Goal: Information Seeking & Learning: Learn about a topic

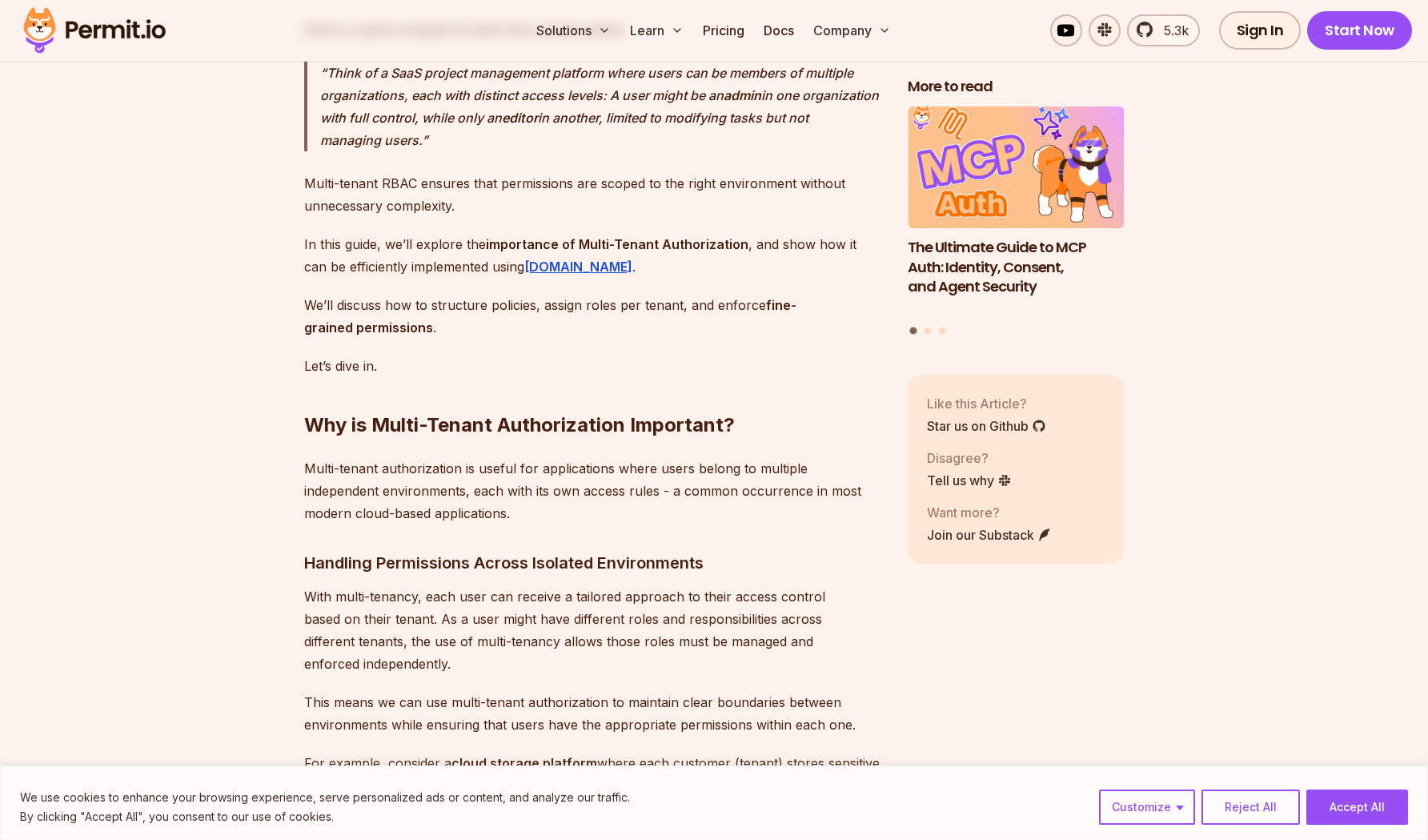
scroll to position [1510, 0]
click at [526, 423] on h2 "Why is Multi-Tenant Authorization Important?" at bounding box center [594, 391] width 578 height 89
click at [526, 424] on h2 "Why is Multi-Tenant Authorization Important?" at bounding box center [594, 391] width 578 height 89
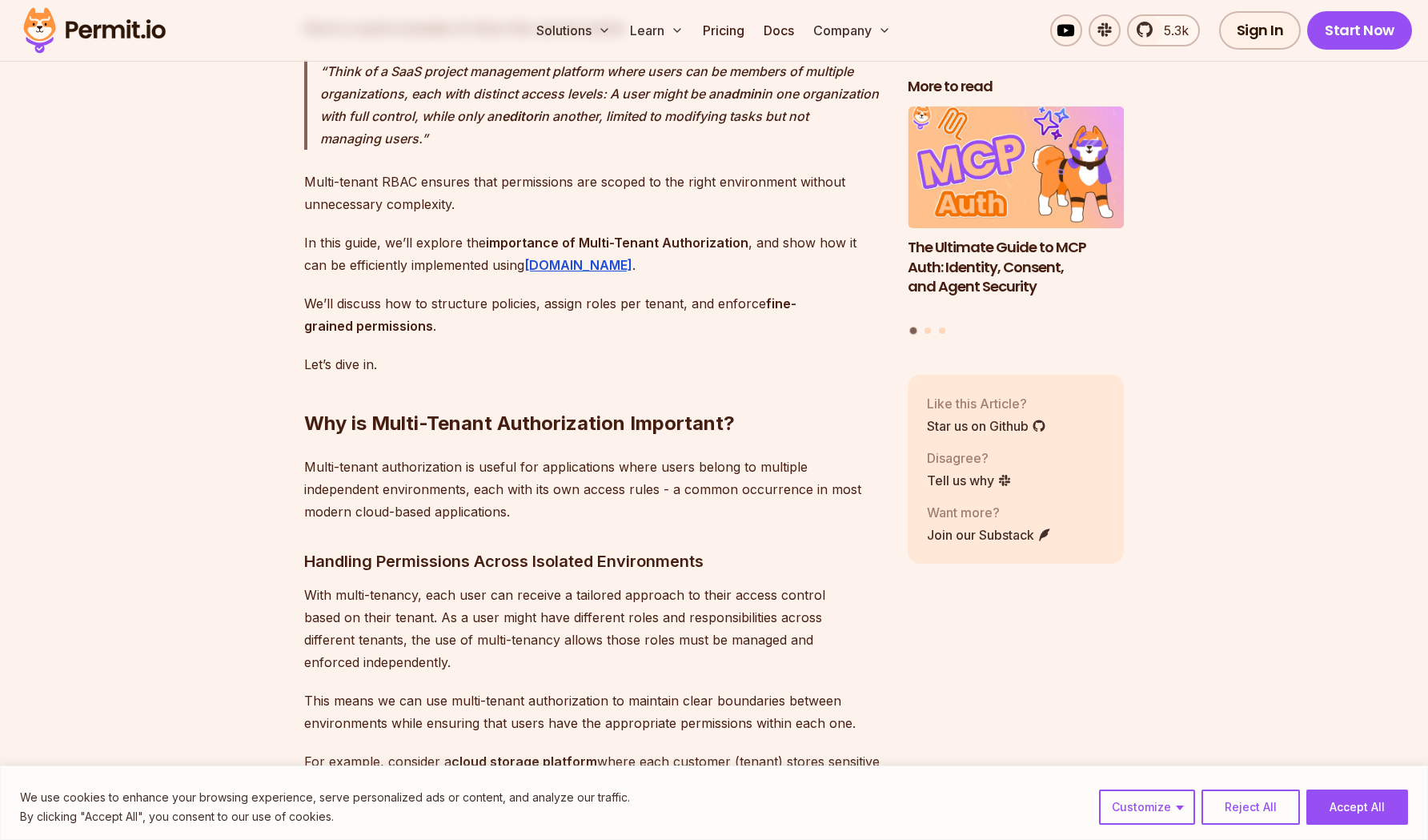
click at [526, 523] on p "Multi-tenant authorization is useful for applications where users belong to mul…" at bounding box center [594, 488] width 578 height 67
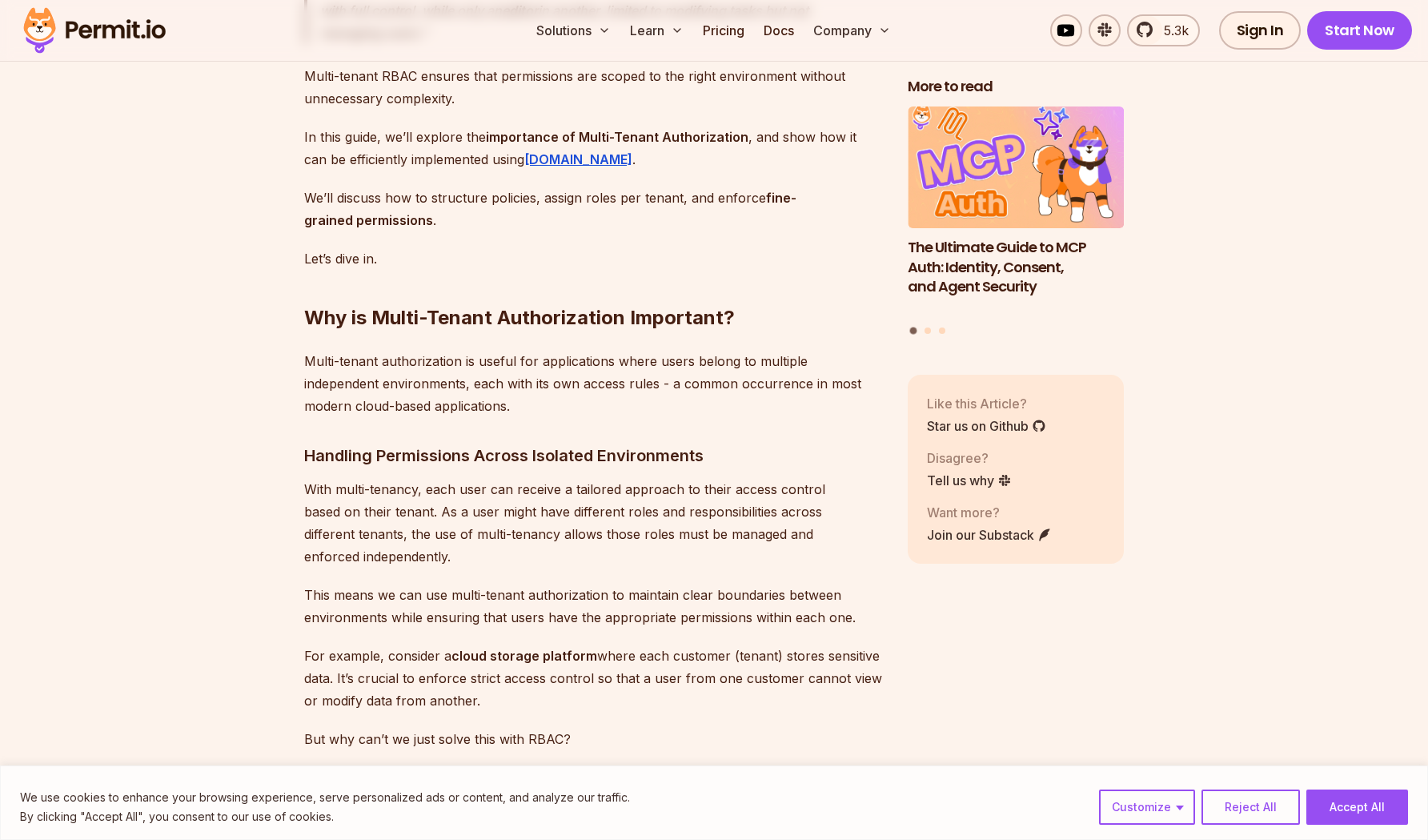
scroll to position [1619, 0]
click at [497, 466] on h3 "Handling Permissions Across Isolated Environments" at bounding box center [594, 453] width 578 height 26
click at [497, 526] on p "With multi-tenancy, each user can receive a tailored approach to their access c…" at bounding box center [594, 520] width 578 height 89
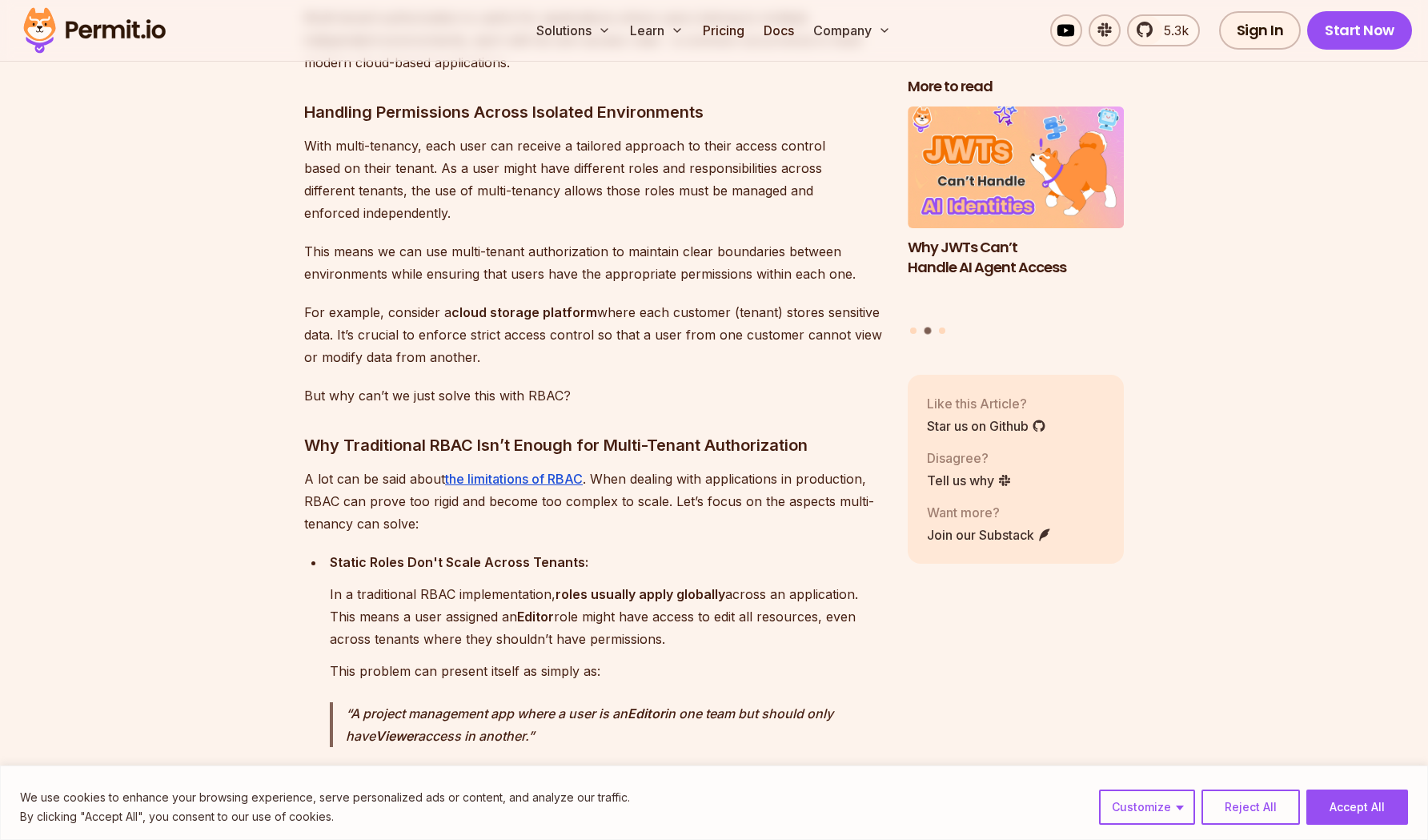
scroll to position [2009, 0]
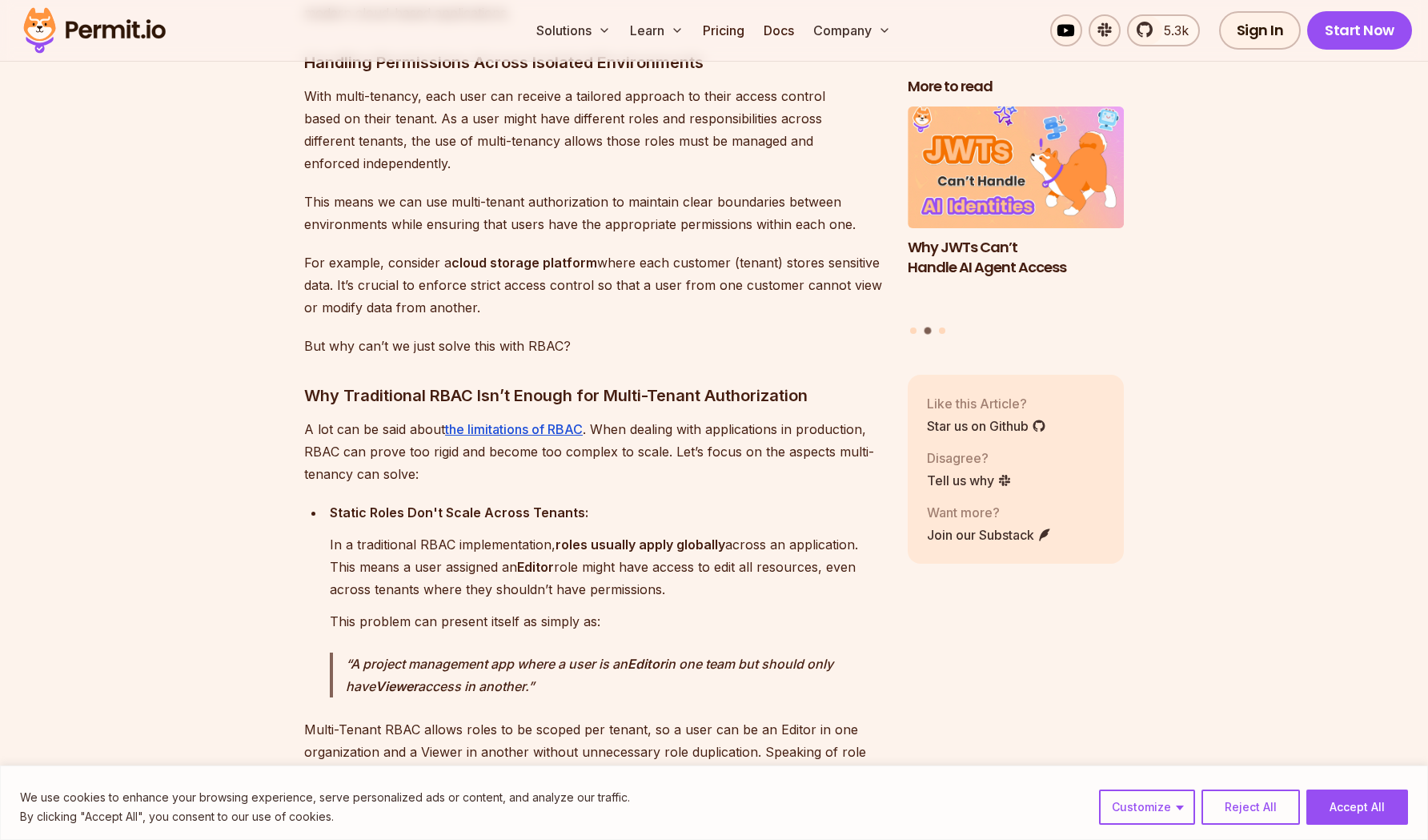
click at [419, 393] on h3 "Why Traditional RBAC Isn’t Enough for Multi-Tenant Authorization" at bounding box center [594, 395] width 578 height 26
click at [418, 418] on p "A lot can be said about the limitations of RBAC . When dealing with application…" at bounding box center [594, 451] width 578 height 67
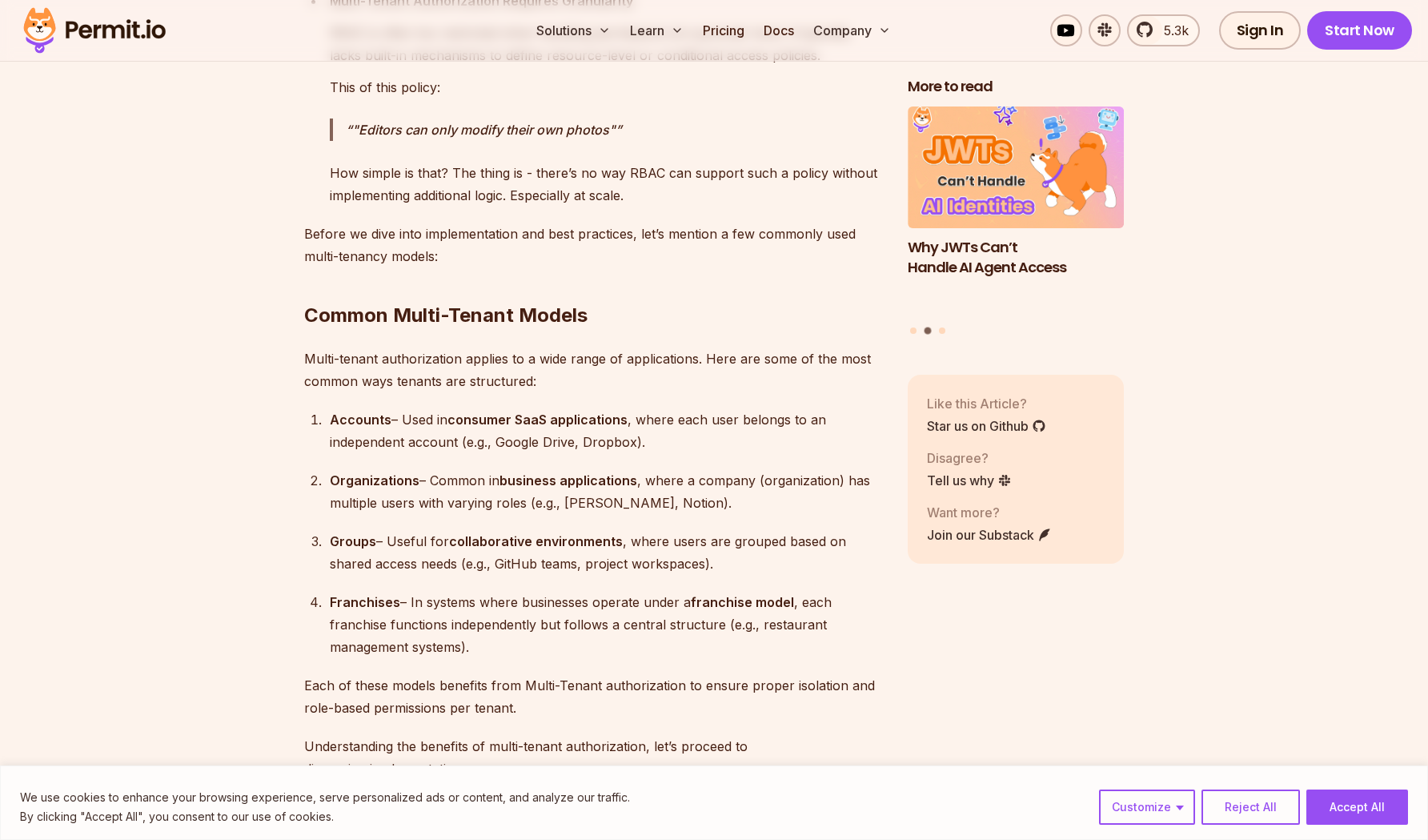
scroll to position [3218, 0]
click at [410, 426] on div "Accounts – Used in consumer SaaS applications , where each user belongs to an i…" at bounding box center [605, 429] width 552 height 45
click at [410, 459] on ol "Accounts – Used in consumer SaaS applications , where each user belongs to an i…" at bounding box center [594, 531] width 578 height 250
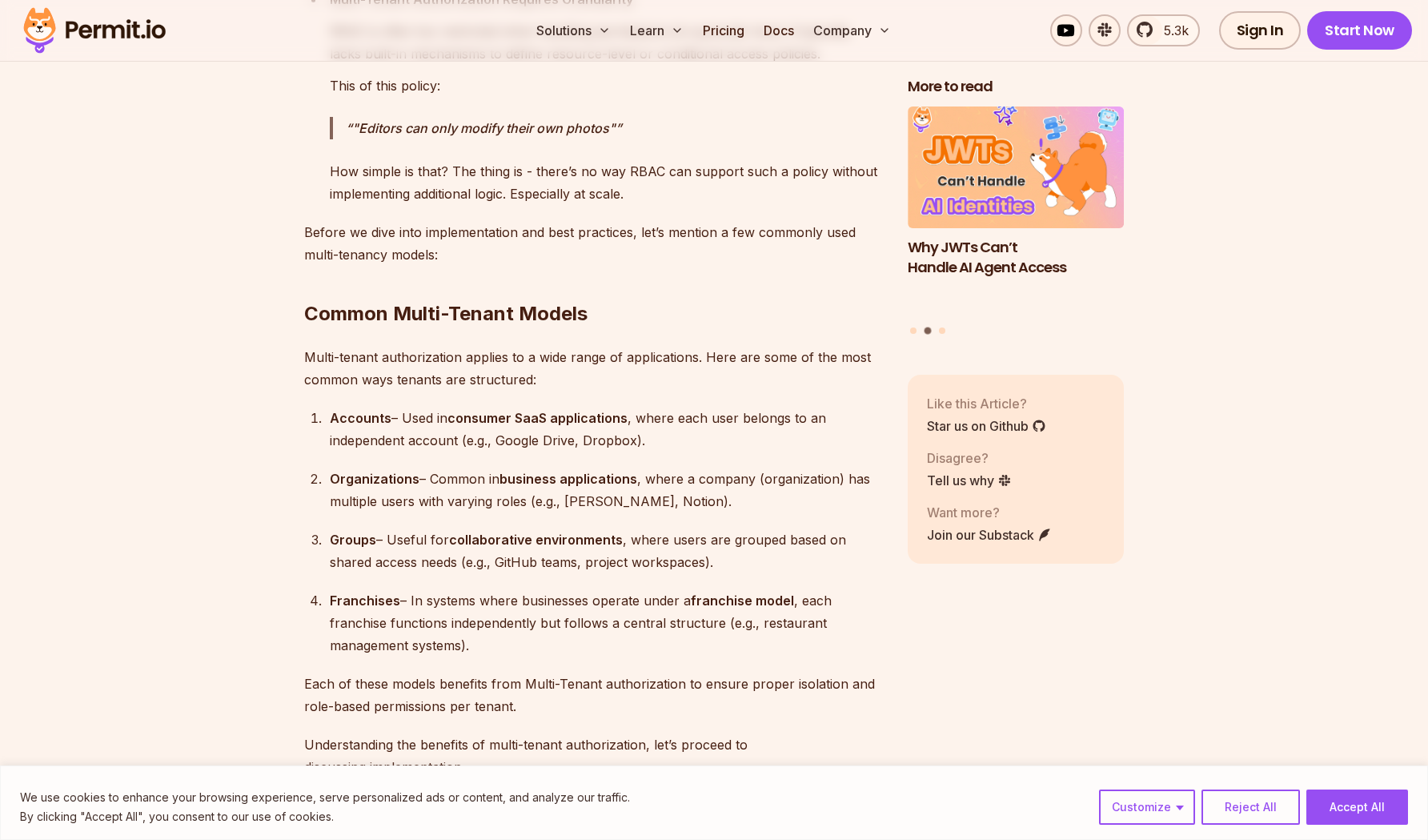
click at [424, 472] on div "Organizations – Common in business applications , where a company (organization…" at bounding box center [605, 490] width 552 height 45
click at [424, 475] on div "Organizations – Common in business applications , where a company (organization…" at bounding box center [605, 490] width 552 height 45
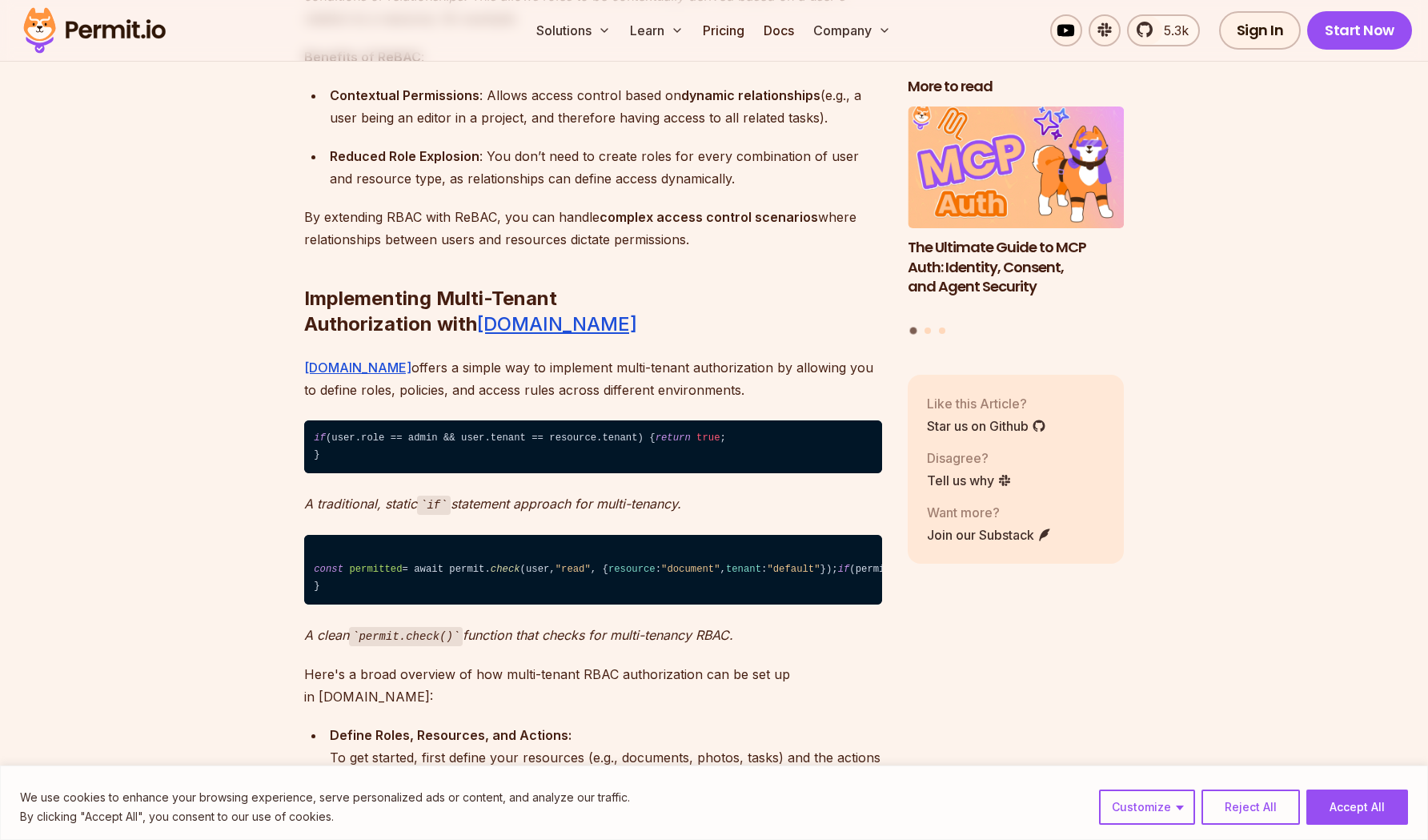
scroll to position [7730, 0]
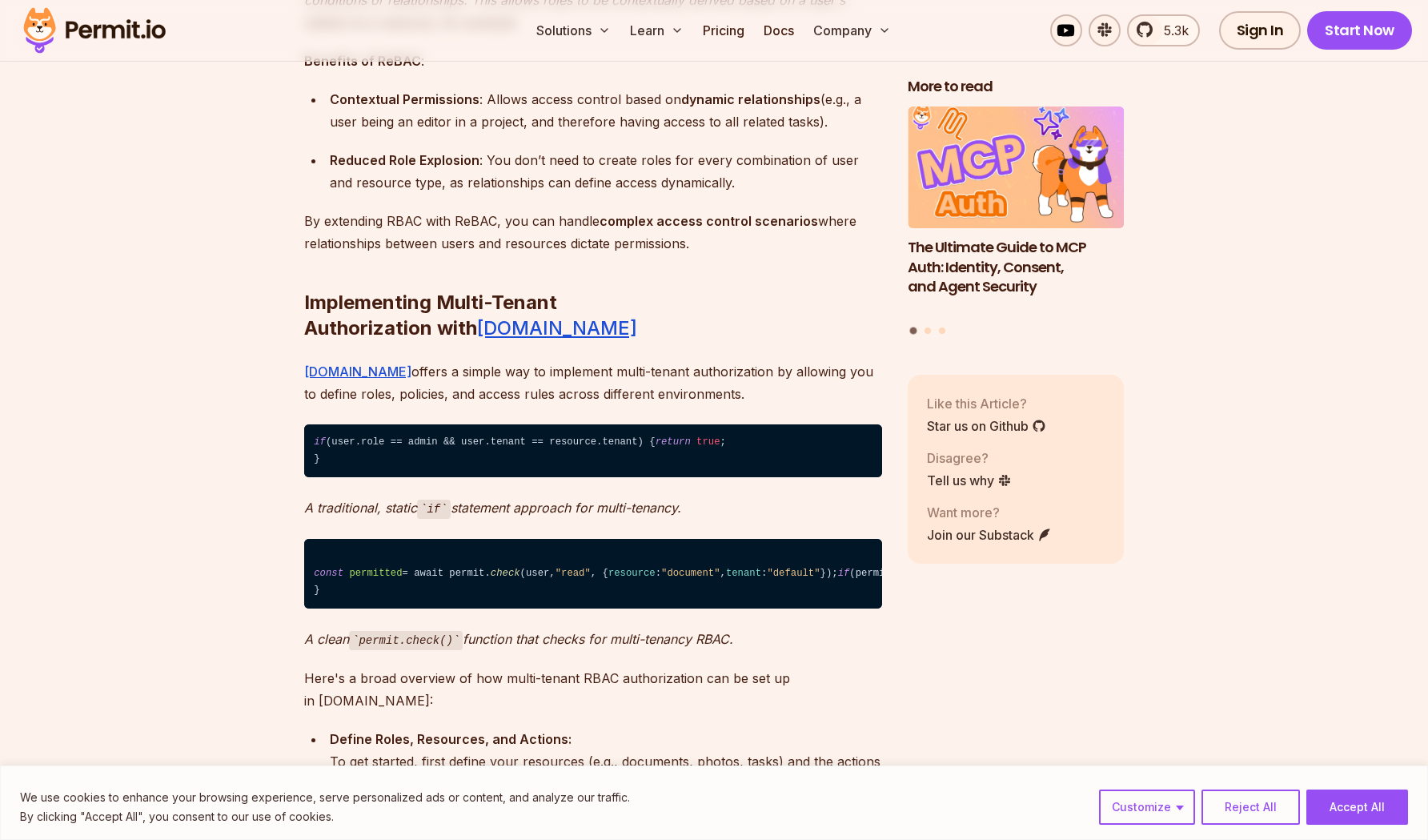
click at [628, 286] on h2 "Implementing Multi-Tenant Authorization with [DOMAIN_NAME]" at bounding box center [594, 283] width 578 height 115
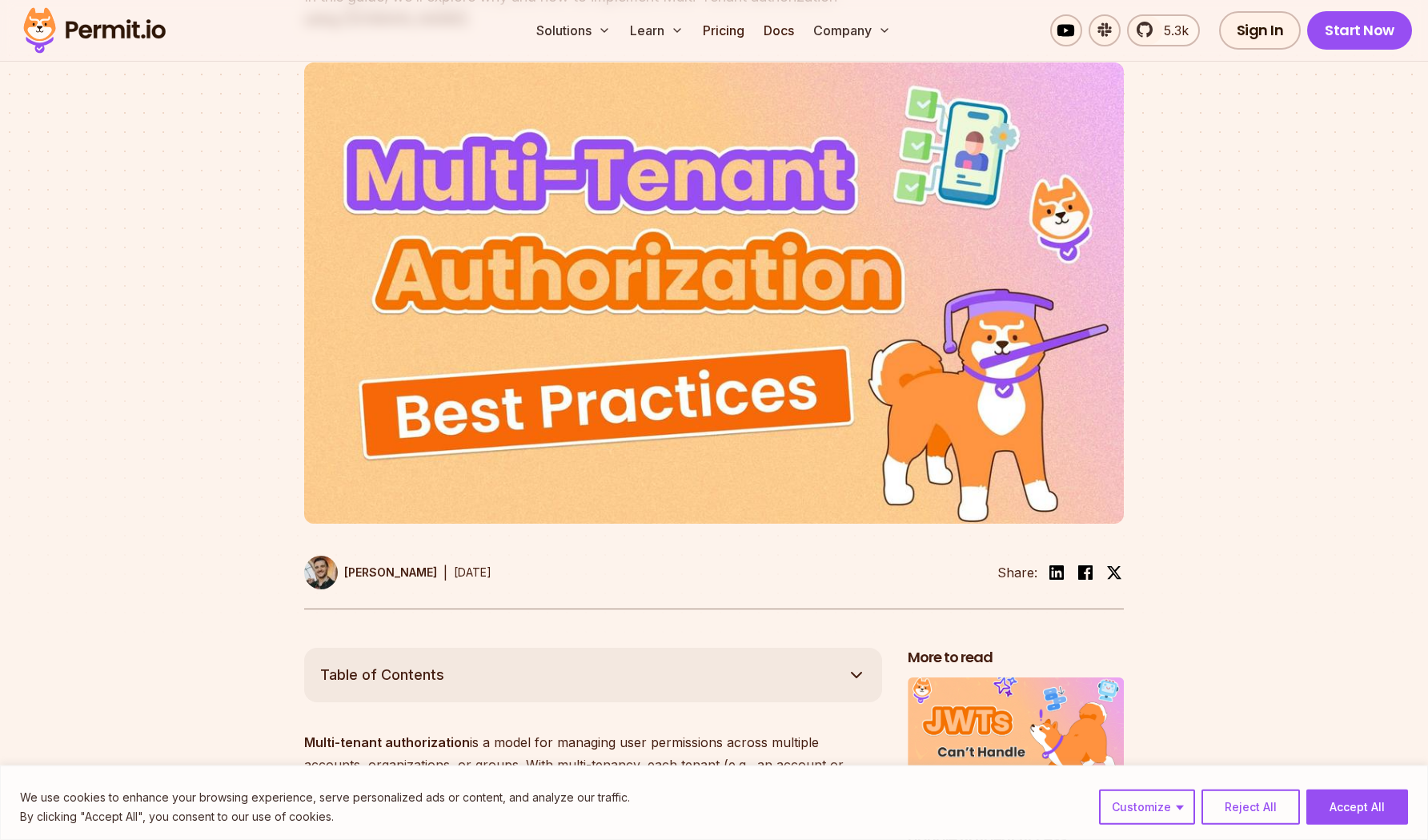
scroll to position [0, 0]
